Goal: Task Accomplishment & Management: Use online tool/utility

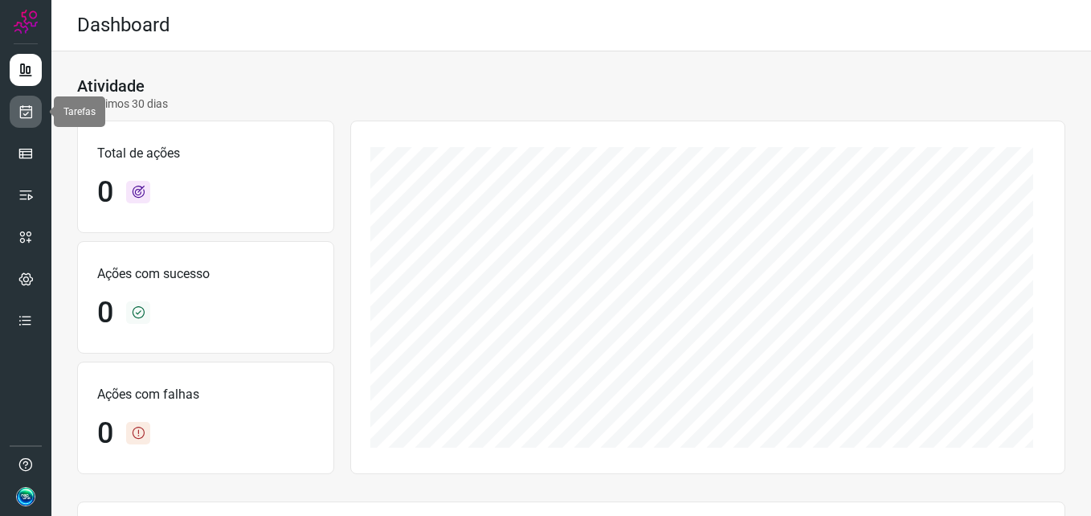
click at [28, 125] on link at bounding box center [26, 112] width 32 height 32
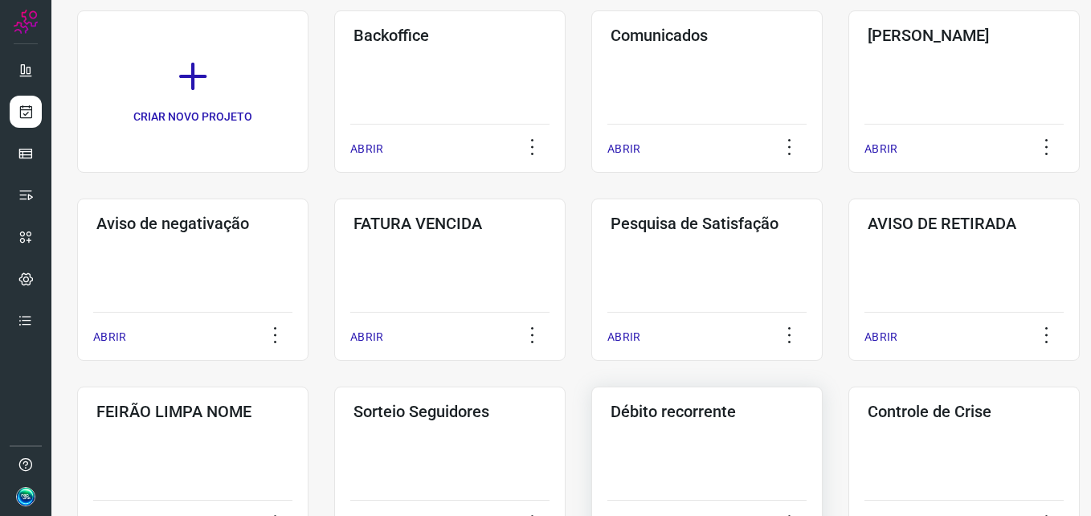
scroll to position [241, 0]
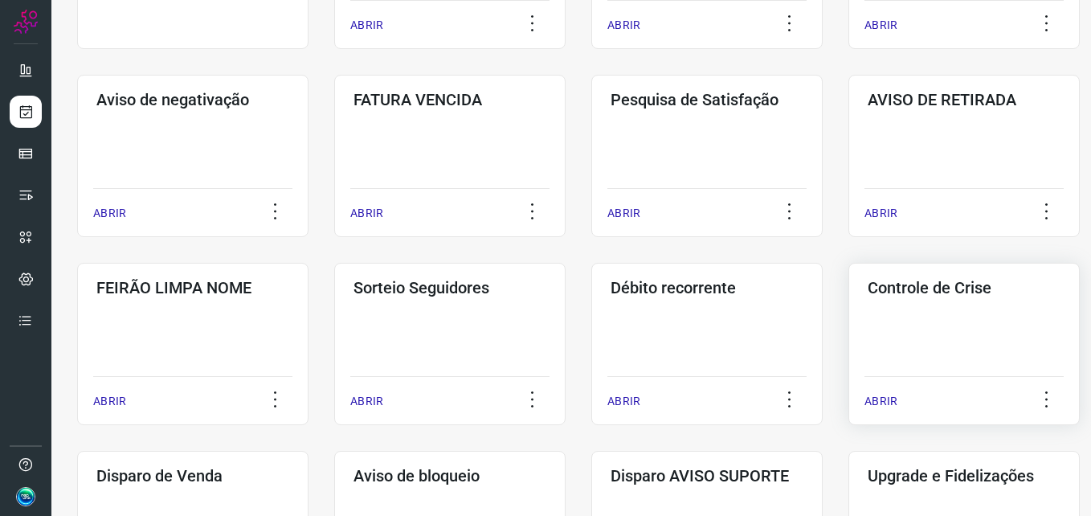
click at [953, 313] on div "Controle de Crise ABRIR" at bounding box center [964, 344] width 231 height 162
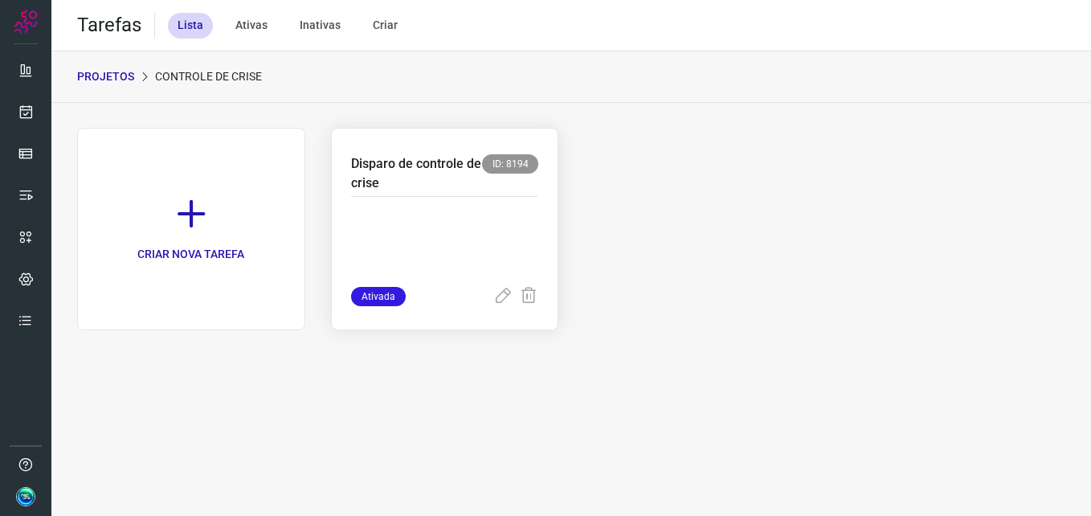
click at [445, 201] on div at bounding box center [445, 242] width 188 height 90
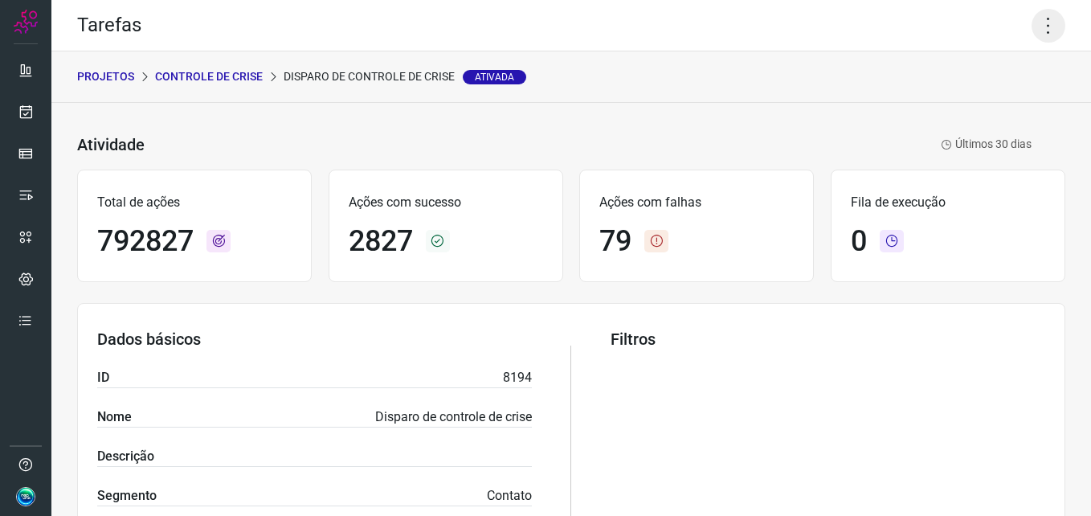
click at [1034, 30] on icon at bounding box center [1049, 26] width 34 height 34
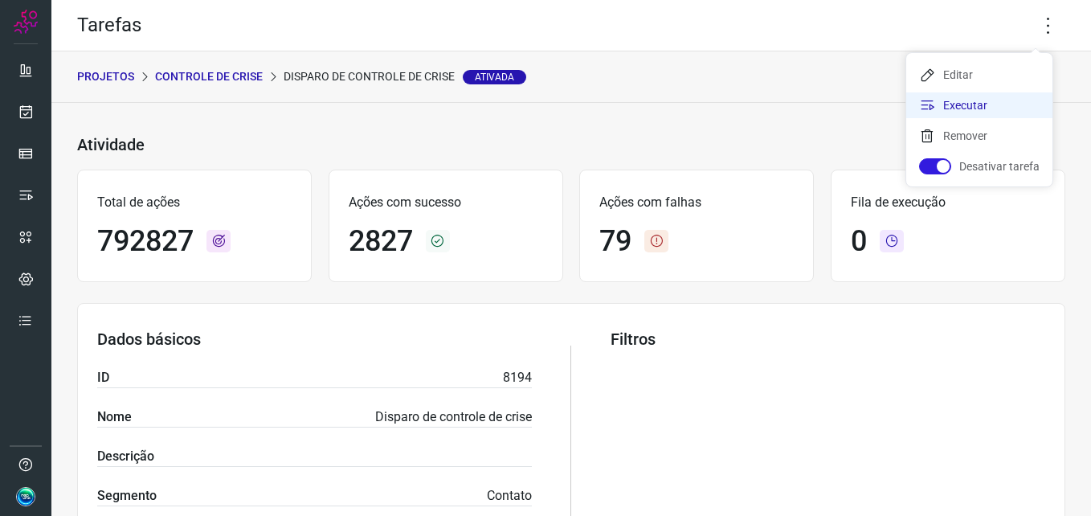
click at [989, 106] on li "Executar" at bounding box center [980, 105] width 146 height 26
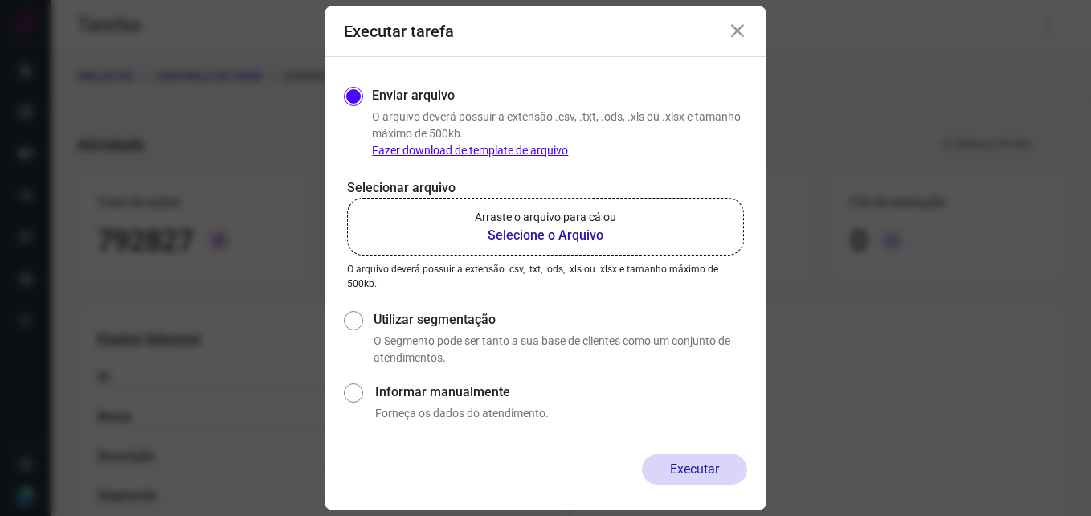
click at [537, 238] on b "Selecione o Arquivo" at bounding box center [545, 235] width 141 height 19
click at [0, 0] on input "Arraste o arquivo para cá ou Selecione o Arquivo" at bounding box center [0, 0] width 0 height 0
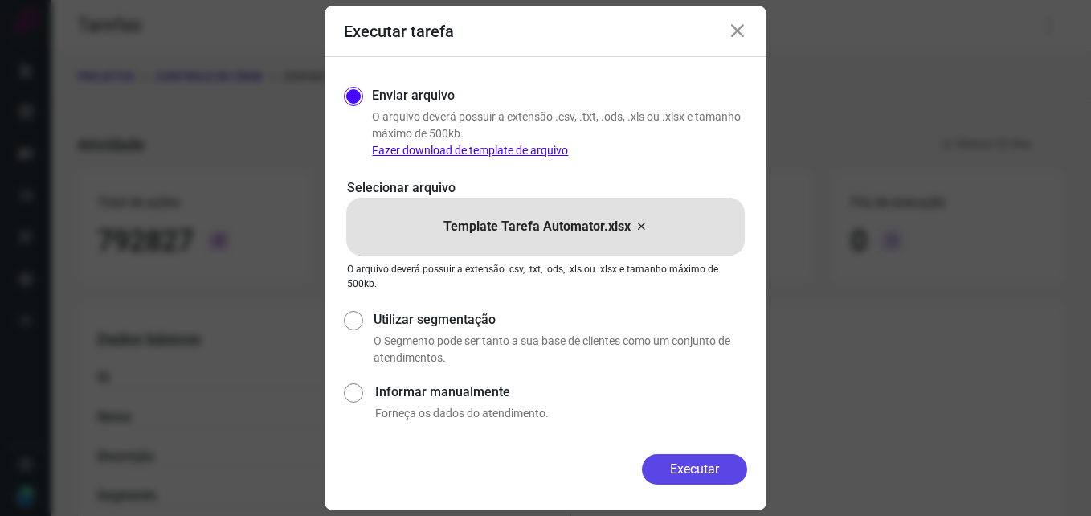
click at [706, 474] on button "Executar" at bounding box center [694, 469] width 105 height 31
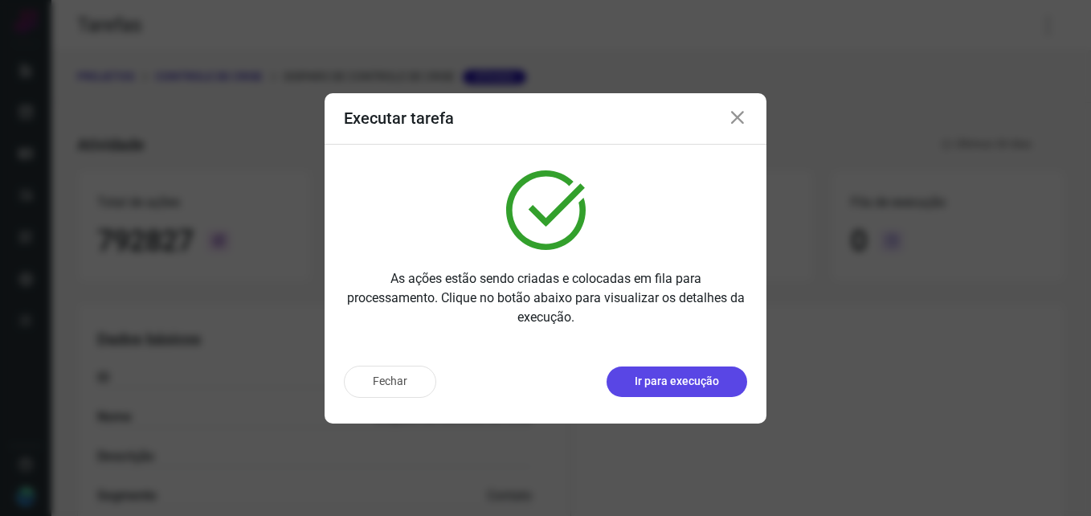
click at [651, 375] on p "Ir para execução" at bounding box center [677, 381] width 84 height 17
